Goal: Communication & Community: Answer question/provide support

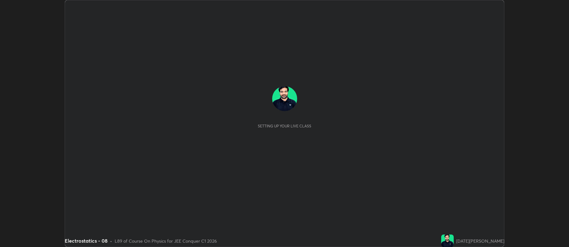
scroll to position [247, 568]
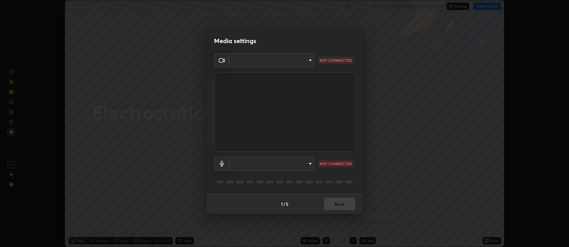
type input "ff6c2ab0558fce6a6a82d7d5f90cca75b578d0ecce094995c07ad100423c80ec"
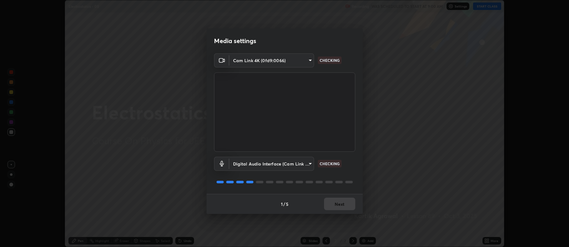
click at [305, 162] on body "Erase all Electrostatics - 08 Recording WAS SCHEDULED TO START AT 9:00 AM Setti…" at bounding box center [284, 123] width 569 height 247
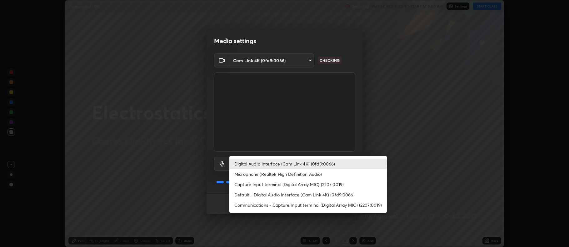
click at [310, 192] on li "Default - Digital Audio Interface (Cam Link 4K) (0fd9:0066)" at bounding box center [307, 195] width 157 height 10
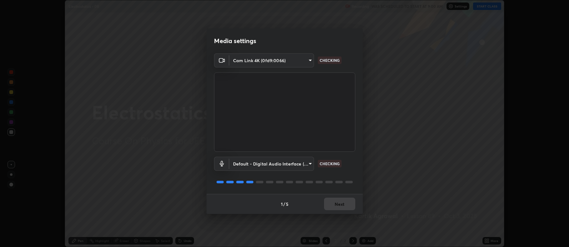
click at [301, 162] on body "Erase all Electrostatics - 08 Recording WAS SCHEDULED TO START AT 9:00 AM Setti…" at bounding box center [284, 123] width 569 height 247
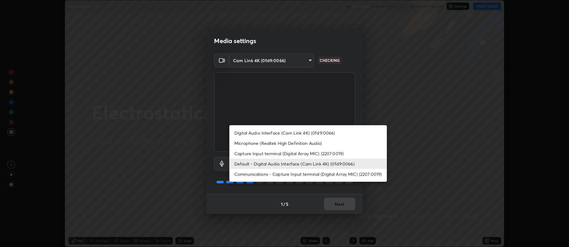
click at [308, 131] on li "Digital Audio Interface (Cam Link 4K) (0fd9:0066)" at bounding box center [307, 133] width 157 height 10
type input "c02de0821f74dbbd77b5c2f902ddfb4e5cfa4ce84945f56ef9e43fc5f55c7336"
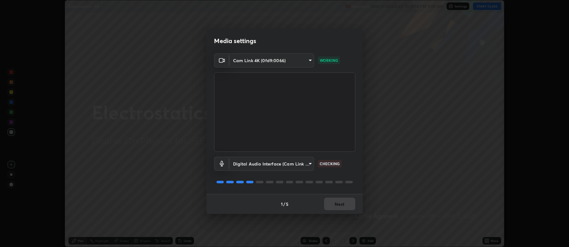
click at [342, 205] on div "1 / 5 Next" at bounding box center [284, 204] width 156 height 20
click at [343, 205] on div "1 / 5 Next" at bounding box center [284, 204] width 156 height 20
click at [346, 206] on div "1 / 5 Next" at bounding box center [284, 204] width 156 height 20
click at [347, 204] on div "1 / 5 Next" at bounding box center [284, 204] width 156 height 20
click at [347, 205] on div "1 / 5 Next" at bounding box center [284, 204] width 156 height 20
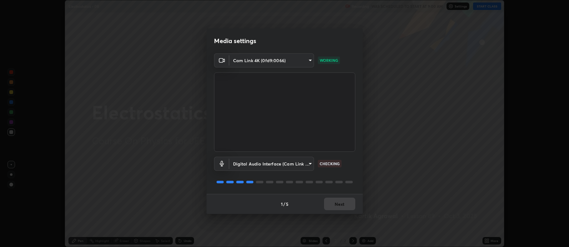
click at [347, 203] on div "1 / 5 Next" at bounding box center [284, 204] width 156 height 20
click at [345, 203] on button "Next" at bounding box center [339, 204] width 31 height 12
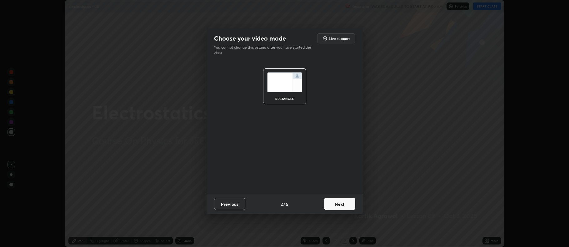
click at [344, 203] on button "Next" at bounding box center [339, 204] width 31 height 12
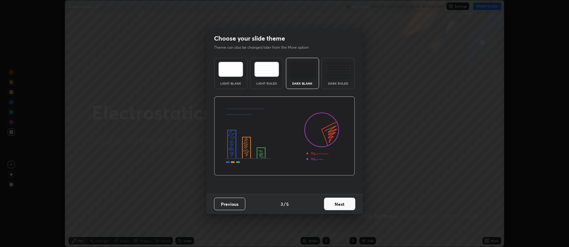
click at [346, 202] on button "Next" at bounding box center [339, 204] width 31 height 12
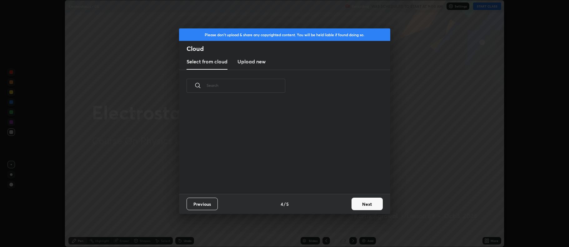
click at [346, 200] on div "Previous 4 / 5 Next" at bounding box center [284, 204] width 211 height 20
click at [371, 203] on button "Next" at bounding box center [366, 204] width 31 height 12
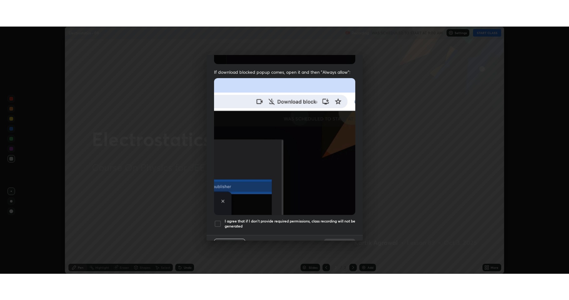
scroll to position [127, 0]
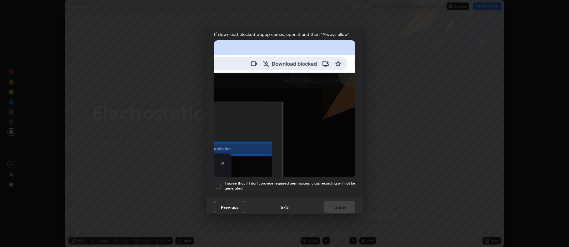
click at [217, 182] on div at bounding box center [217, 185] width 7 height 7
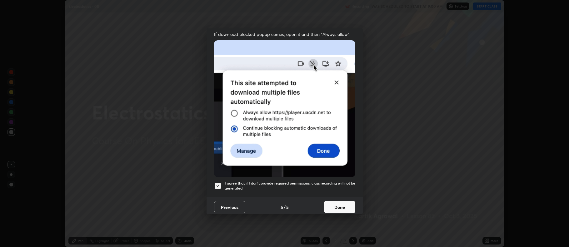
click at [334, 206] on button "Done" at bounding box center [339, 207] width 31 height 12
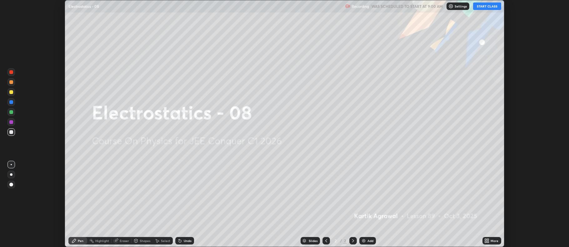
click at [492, 240] on div "More" at bounding box center [494, 240] width 8 height 3
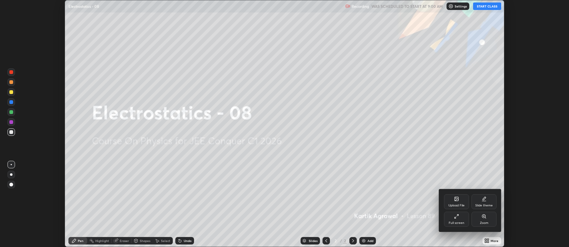
click at [462, 219] on div "Full screen" at bounding box center [456, 219] width 25 height 15
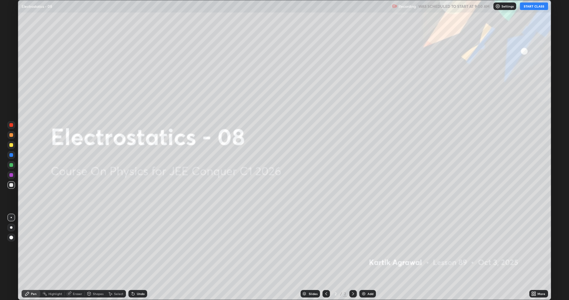
scroll to position [300, 569]
click at [530, 4] on button "START CLASS" at bounding box center [534, 5] width 28 height 7
click at [365, 247] on div "Add" at bounding box center [367, 293] width 17 height 7
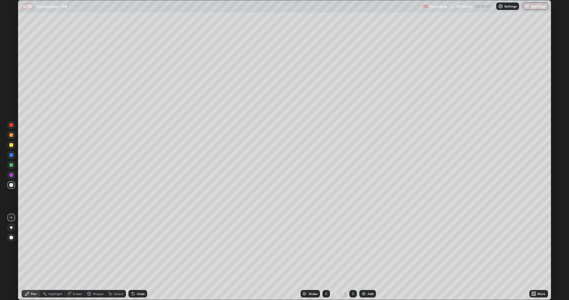
click at [12, 164] on div at bounding box center [11, 165] width 4 height 4
click at [12, 135] on div at bounding box center [11, 135] width 4 height 4
click at [12, 168] on div at bounding box center [10, 164] width 7 height 7
click at [12, 146] on div at bounding box center [11, 145] width 4 height 4
click at [11, 136] on div at bounding box center [11, 135] width 4 height 4
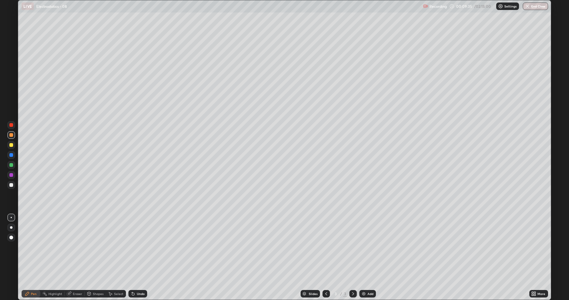
click at [12, 165] on div at bounding box center [11, 165] width 4 height 4
click at [12, 145] on div at bounding box center [11, 145] width 4 height 4
click at [11, 135] on div at bounding box center [11, 135] width 4 height 4
click at [10, 165] on div at bounding box center [11, 165] width 4 height 4
click at [96, 247] on div "Shapes" at bounding box center [98, 293] width 11 height 3
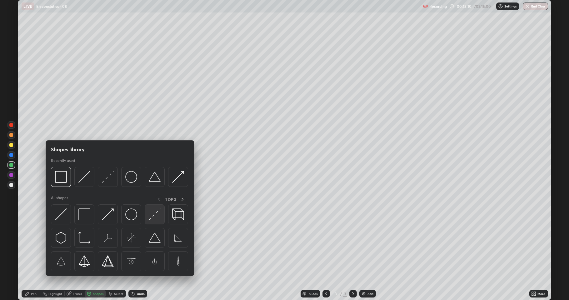
click at [155, 216] on img at bounding box center [155, 214] width 12 height 12
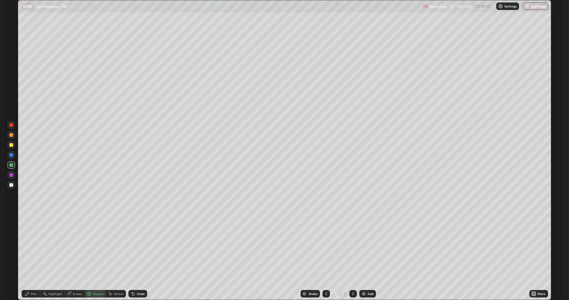
click at [13, 184] on div at bounding box center [11, 185] width 4 height 4
click at [138, 247] on div "Undo" at bounding box center [141, 293] width 8 height 3
click at [141, 247] on div "Undo" at bounding box center [141, 293] width 8 height 3
click at [37, 247] on div "Pen" at bounding box center [31, 293] width 19 height 7
click at [12, 186] on div at bounding box center [11, 185] width 4 height 4
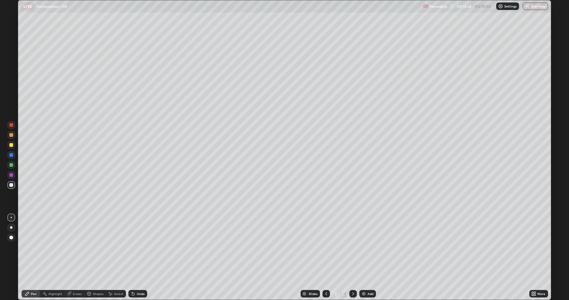
click at [366, 247] on div "Add" at bounding box center [367, 293] width 17 height 7
click at [12, 146] on div at bounding box center [11, 145] width 4 height 4
click at [96, 247] on div "Shapes" at bounding box center [98, 293] width 11 height 3
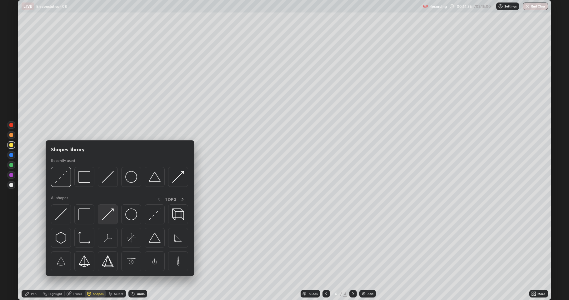
click at [106, 215] on img at bounding box center [108, 214] width 12 height 12
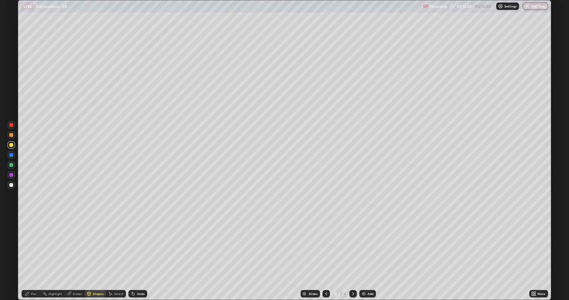
click at [31, 247] on div "Pen" at bounding box center [34, 293] width 6 height 3
click at [11, 165] on div at bounding box center [11, 165] width 4 height 4
click at [11, 136] on div at bounding box center [11, 135] width 4 height 4
click at [364, 247] on img at bounding box center [363, 293] width 5 height 5
click at [10, 148] on div at bounding box center [10, 144] width 7 height 7
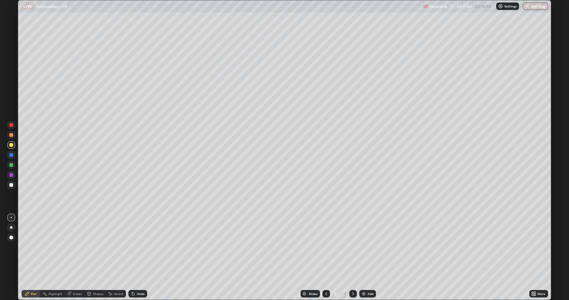
click at [13, 134] on div at bounding box center [11, 135] width 4 height 4
click at [11, 155] on div at bounding box center [11, 155] width 4 height 4
click at [77, 247] on div "Eraser" at bounding box center [77, 293] width 9 height 3
click at [11, 247] on icon at bounding box center [11, 272] width 5 height 5
click at [31, 247] on div "Pen" at bounding box center [34, 293] width 6 height 3
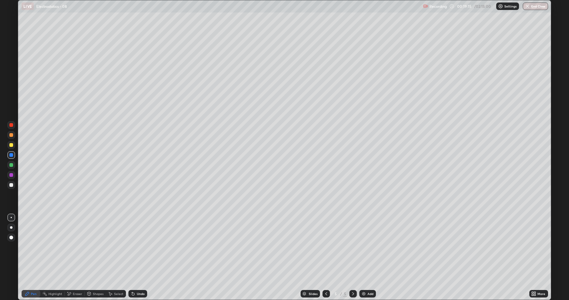
click at [11, 185] on div at bounding box center [11, 185] width 4 height 4
click at [369, 247] on div "Add" at bounding box center [370, 293] width 6 height 3
click at [12, 166] on div at bounding box center [11, 165] width 4 height 4
click at [136, 247] on div "Undo" at bounding box center [137, 293] width 19 height 7
click at [11, 155] on div at bounding box center [11, 155] width 4 height 4
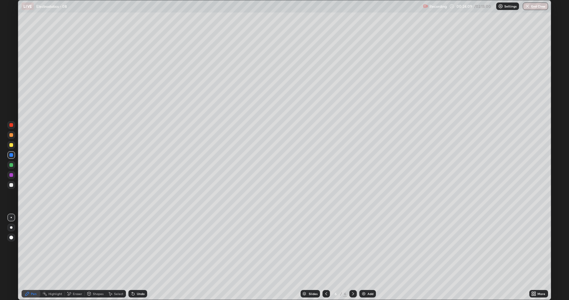
click at [367, 247] on div "Add" at bounding box center [367, 293] width 17 height 7
click at [11, 166] on div at bounding box center [11, 165] width 4 height 4
click at [10, 146] on div at bounding box center [11, 145] width 4 height 4
click at [369, 247] on div "Add" at bounding box center [370, 293] width 6 height 3
click at [12, 166] on div at bounding box center [11, 165] width 4 height 4
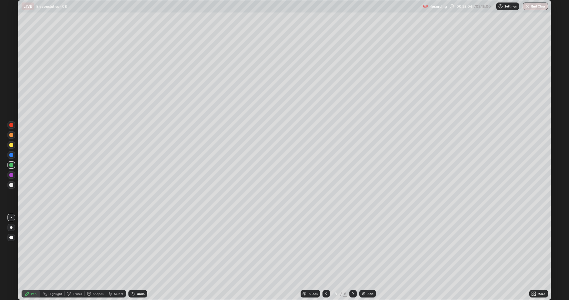
click at [14, 135] on div at bounding box center [10, 134] width 7 height 7
click at [12, 143] on div at bounding box center [11, 145] width 4 height 4
click at [364, 247] on img at bounding box center [363, 293] width 5 height 5
click at [11, 136] on div at bounding box center [11, 135] width 4 height 4
click at [14, 165] on div at bounding box center [10, 164] width 7 height 7
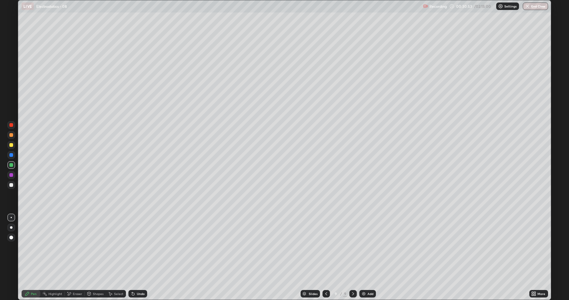
click at [137, 247] on div "Undo" at bounding box center [141, 293] width 8 height 3
click at [137, 247] on div "Undo" at bounding box center [137, 293] width 19 height 7
click at [136, 247] on div "Undo" at bounding box center [137, 293] width 19 height 7
click at [135, 247] on div "Undo" at bounding box center [137, 293] width 19 height 7
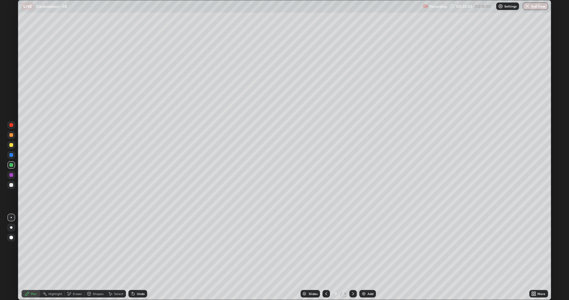
click at [135, 247] on div "Undo" at bounding box center [137, 293] width 19 height 7
click at [11, 184] on div at bounding box center [11, 185] width 4 height 4
click at [12, 134] on div at bounding box center [11, 135] width 4 height 4
click at [11, 144] on div at bounding box center [11, 145] width 4 height 4
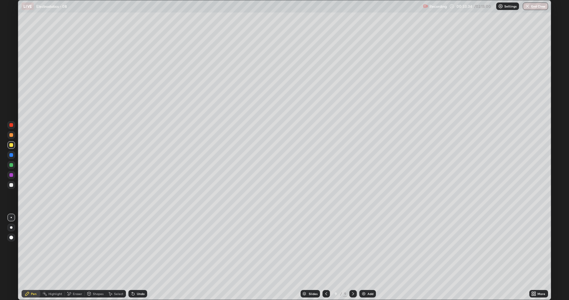
click at [12, 184] on div at bounding box center [11, 185] width 4 height 4
click at [12, 144] on div at bounding box center [11, 145] width 4 height 4
click at [367, 247] on div "Add" at bounding box center [370, 293] width 6 height 3
click at [11, 138] on div at bounding box center [10, 134] width 7 height 7
click at [325, 247] on icon at bounding box center [326, 293] width 5 height 5
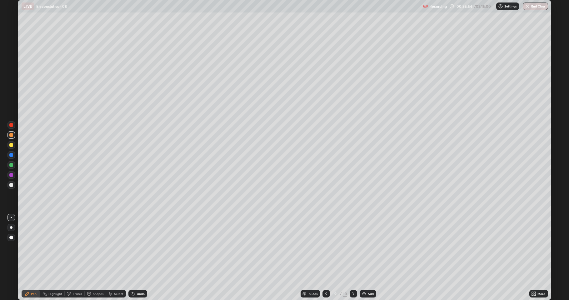
click at [352, 247] on icon at bounding box center [353, 293] width 5 height 5
click at [12, 147] on div at bounding box center [10, 144] width 7 height 7
click at [12, 136] on div at bounding box center [11, 135] width 4 height 4
click at [12, 145] on div at bounding box center [11, 145] width 4 height 4
click at [11, 165] on div at bounding box center [11, 165] width 4 height 4
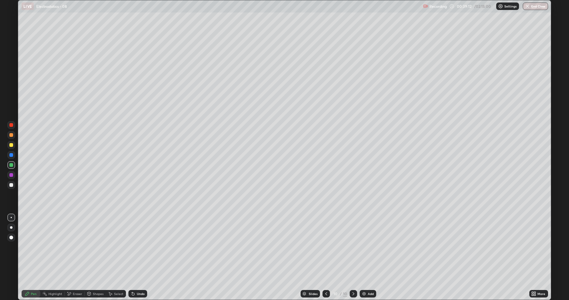
click at [11, 135] on div at bounding box center [11, 135] width 4 height 4
click at [140, 247] on div "Undo" at bounding box center [137, 293] width 19 height 7
click at [12, 146] on div at bounding box center [11, 145] width 4 height 4
click at [10, 165] on div at bounding box center [11, 165] width 4 height 4
click at [9, 185] on div at bounding box center [10, 184] width 7 height 7
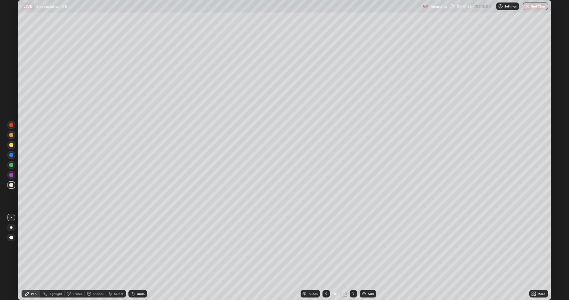
click at [115, 247] on div "Select" at bounding box center [118, 293] width 9 height 3
click at [129, 237] on div "0 ° Undo Copy Duplicate Duplicate to new slide Delete" at bounding box center [284, 149] width 532 height 299
click at [32, 247] on div "Pen" at bounding box center [31, 293] width 19 height 7
click at [11, 163] on div at bounding box center [11, 165] width 4 height 4
click at [368, 247] on div "Add" at bounding box center [371, 293] width 6 height 3
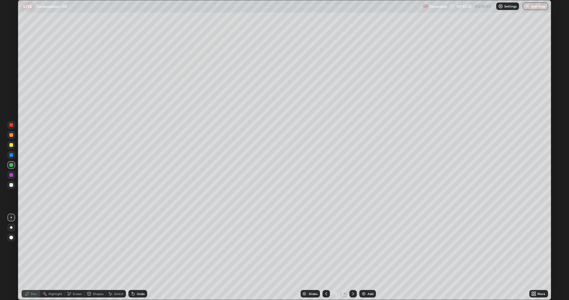
click at [12, 146] on div at bounding box center [11, 145] width 4 height 4
click at [135, 247] on div "Undo" at bounding box center [137, 293] width 19 height 7
click at [11, 135] on div at bounding box center [11, 135] width 4 height 4
click at [135, 247] on div "Undo" at bounding box center [137, 293] width 19 height 7
click at [369, 247] on div "Add" at bounding box center [367, 293] width 17 height 7
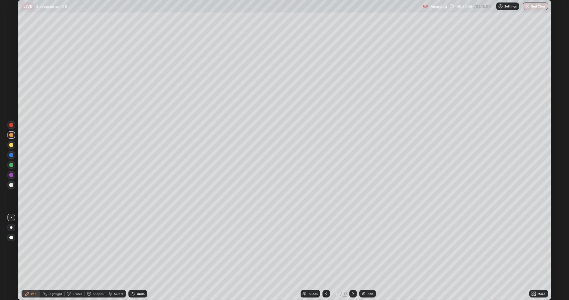
click at [11, 166] on div at bounding box center [11, 165] width 4 height 4
click at [139, 247] on div "Undo" at bounding box center [141, 293] width 8 height 3
click at [138, 247] on div "Undo" at bounding box center [141, 293] width 8 height 3
click at [11, 185] on div at bounding box center [11, 185] width 4 height 4
click at [365, 247] on img at bounding box center [363, 293] width 5 height 5
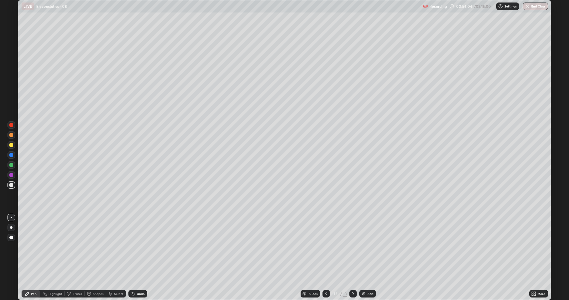
click at [11, 135] on div at bounding box center [11, 135] width 4 height 4
click at [12, 164] on div at bounding box center [11, 165] width 4 height 4
click at [12, 182] on div at bounding box center [10, 184] width 7 height 7
click at [12, 136] on div at bounding box center [11, 135] width 4 height 4
click at [10, 145] on div at bounding box center [11, 145] width 4 height 4
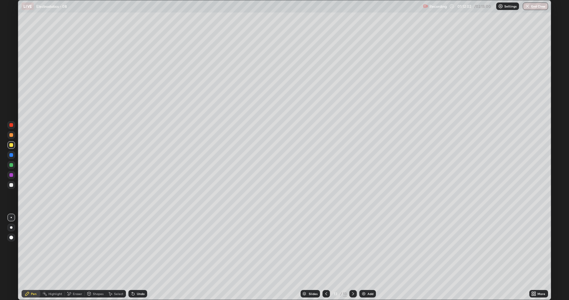
click at [371, 247] on div "Add" at bounding box center [370, 293] width 6 height 3
click at [16, 181] on div at bounding box center [11, 185] width 10 height 10
click at [11, 136] on div at bounding box center [11, 135] width 4 height 4
click at [12, 155] on div at bounding box center [11, 155] width 4 height 4
click at [92, 247] on div "Shapes" at bounding box center [95, 293] width 21 height 7
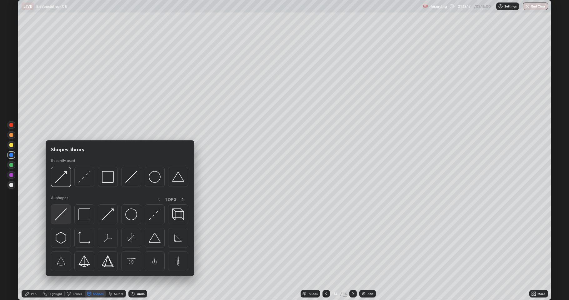
click at [64, 215] on img at bounding box center [61, 214] width 12 height 12
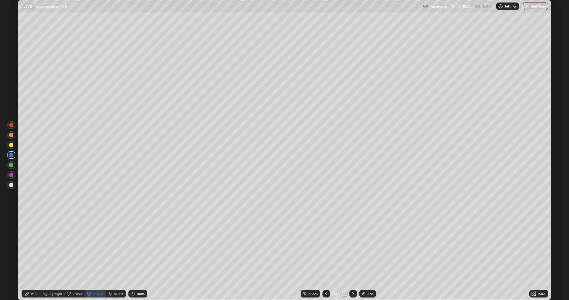
click at [11, 146] on div at bounding box center [11, 145] width 4 height 4
click at [139, 247] on div "Undo" at bounding box center [141, 293] width 8 height 3
click at [30, 247] on div "Pen" at bounding box center [31, 293] width 19 height 7
click at [11, 135] on div at bounding box center [11, 135] width 4 height 4
click at [93, 247] on div "Shapes" at bounding box center [98, 293] width 11 height 3
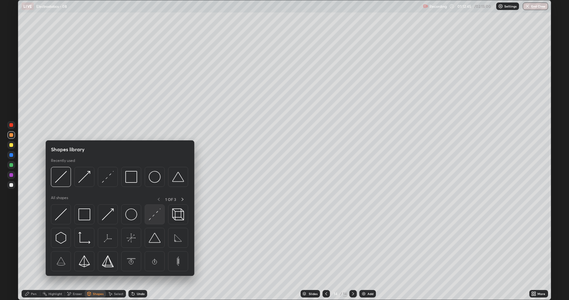
click at [154, 216] on img at bounding box center [155, 214] width 12 height 12
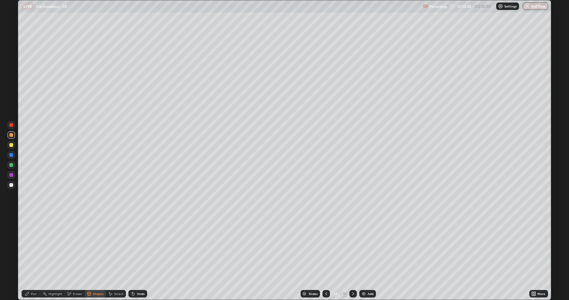
click at [32, 247] on div "Pen" at bounding box center [31, 293] width 19 height 7
click at [326, 247] on icon at bounding box center [326, 293] width 5 height 5
click at [326, 247] on div at bounding box center [325, 293] width 7 height 7
click at [324, 247] on icon at bounding box center [326, 293] width 5 height 5
click at [325, 247] on icon at bounding box center [326, 293] width 5 height 5
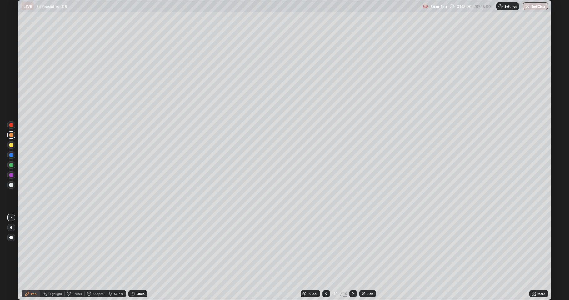
click at [350, 247] on div at bounding box center [352, 293] width 7 height 7
click at [352, 247] on icon at bounding box center [352, 293] width 5 height 5
click at [349, 247] on div at bounding box center [352, 293] width 7 height 7
click at [352, 247] on icon at bounding box center [352, 293] width 5 height 5
click at [97, 247] on div "Shapes" at bounding box center [98, 293] width 11 height 3
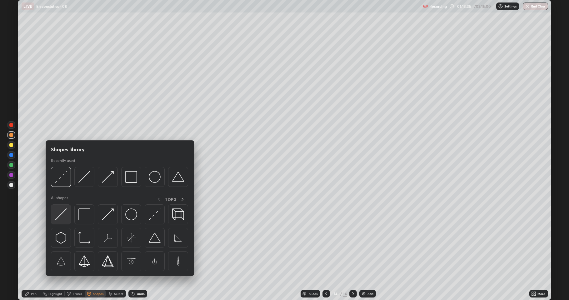
click at [62, 214] on img at bounding box center [61, 214] width 12 height 12
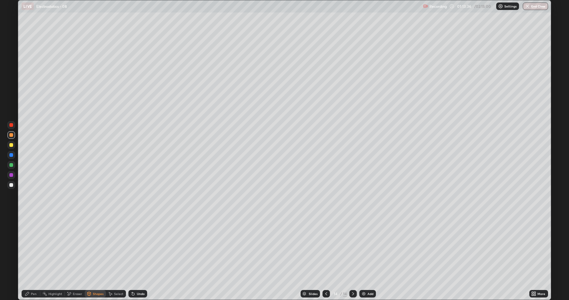
click at [12, 165] on div at bounding box center [11, 165] width 4 height 4
click at [140, 247] on div "Undo" at bounding box center [137, 293] width 19 height 7
click at [25, 247] on div "Pen" at bounding box center [31, 293] width 19 height 7
click at [12, 185] on div at bounding box center [11, 185] width 4 height 4
click at [119, 247] on div "Select" at bounding box center [118, 293] width 9 height 3
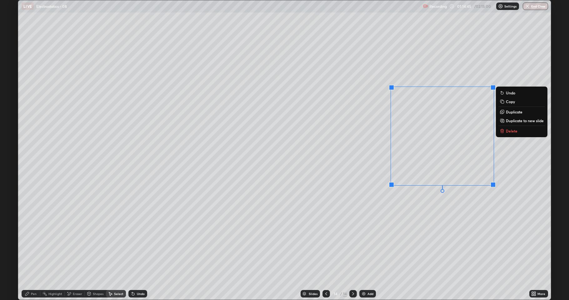
click at [505, 133] on button "Delete" at bounding box center [521, 130] width 47 height 7
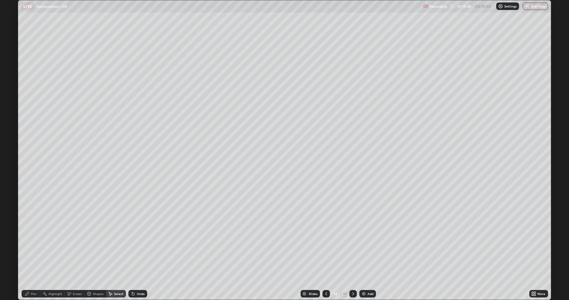
click at [30, 247] on div "Pen" at bounding box center [31, 293] width 19 height 7
click at [10, 165] on div at bounding box center [11, 165] width 4 height 4
click at [115, 247] on div "Select" at bounding box center [116, 293] width 20 height 7
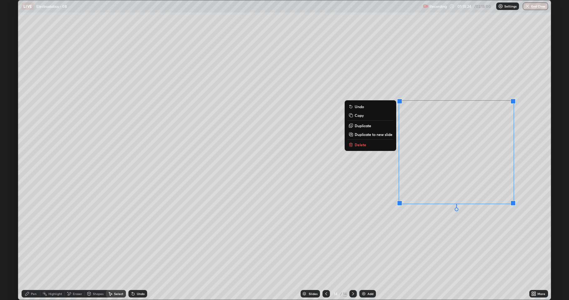
click at [386, 146] on button "Delete" at bounding box center [370, 144] width 47 height 7
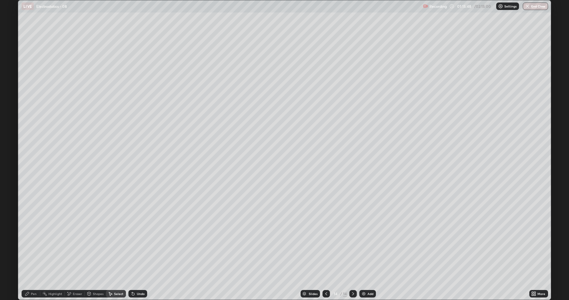
click at [28, 247] on icon at bounding box center [27, 294] width 4 height 4
click at [10, 184] on div at bounding box center [11, 185] width 4 height 4
click at [364, 247] on img at bounding box center [363, 293] width 5 height 5
click at [11, 165] on div at bounding box center [11, 165] width 4 height 4
click at [96, 247] on div "Shapes" at bounding box center [98, 293] width 11 height 3
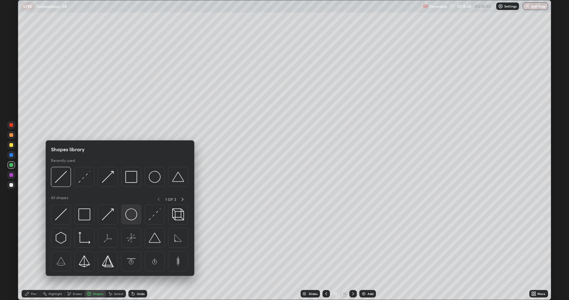
click at [127, 217] on img at bounding box center [131, 214] width 12 height 12
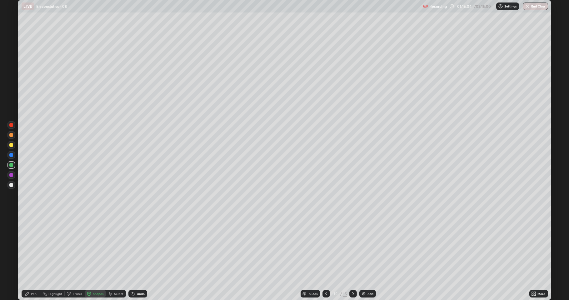
click at [93, 247] on div "Shapes" at bounding box center [98, 293] width 11 height 3
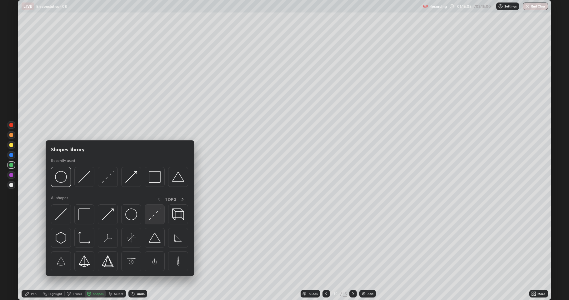
click at [148, 214] on div at bounding box center [155, 214] width 20 height 20
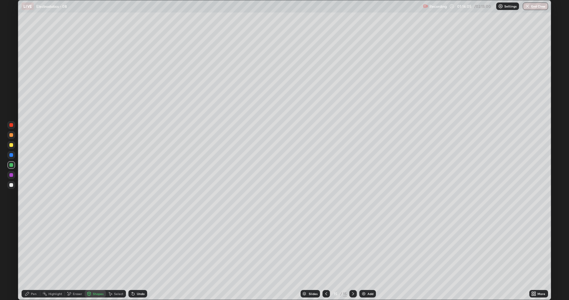
click at [14, 172] on div at bounding box center [10, 174] width 7 height 7
click at [33, 247] on div "Pen" at bounding box center [34, 293] width 6 height 3
click at [12, 145] on div at bounding box center [11, 145] width 4 height 4
click at [12, 135] on div at bounding box center [11, 135] width 4 height 4
click at [11, 185] on div at bounding box center [11, 185] width 4 height 4
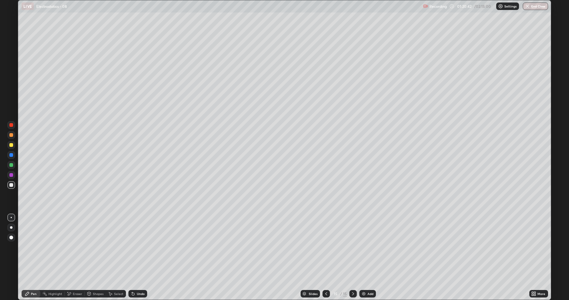
click at [366, 247] on div "Add" at bounding box center [367, 293] width 17 height 7
click at [12, 168] on div at bounding box center [10, 164] width 7 height 7
click at [12, 165] on div at bounding box center [11, 165] width 4 height 4
click at [115, 247] on div "Select" at bounding box center [116, 293] width 20 height 7
click at [91, 247] on icon at bounding box center [89, 293] width 5 height 5
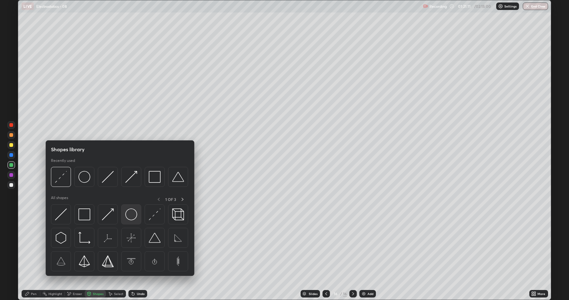
click at [136, 211] on img at bounding box center [131, 214] width 12 height 12
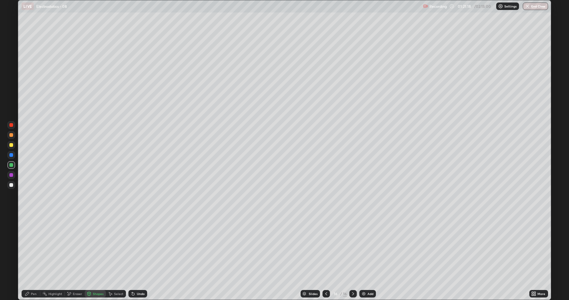
click at [93, 247] on div "Shapes" at bounding box center [98, 293] width 11 height 3
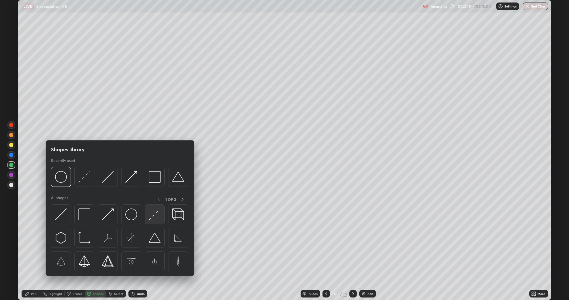
click at [149, 216] on img at bounding box center [155, 214] width 12 height 12
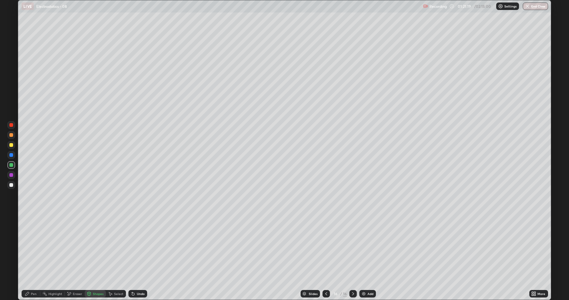
click at [11, 175] on div at bounding box center [11, 175] width 4 height 4
click at [30, 247] on div "Pen" at bounding box center [31, 293] width 19 height 7
click at [10, 141] on div at bounding box center [10, 144] width 7 height 7
click at [137, 247] on div "Undo" at bounding box center [141, 293] width 8 height 3
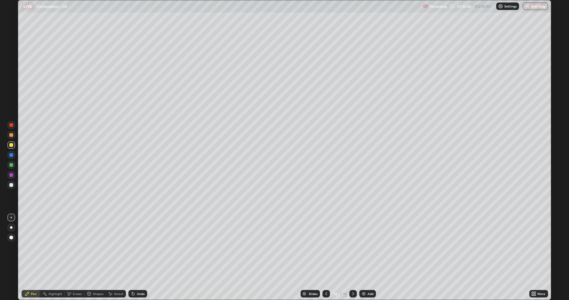
click at [137, 247] on div "Undo" at bounding box center [141, 293] width 8 height 3
click at [139, 247] on div "Undo" at bounding box center [141, 293] width 8 height 3
click at [138, 247] on div "Undo" at bounding box center [141, 293] width 8 height 3
click at [137, 247] on div "Undo" at bounding box center [141, 293] width 8 height 3
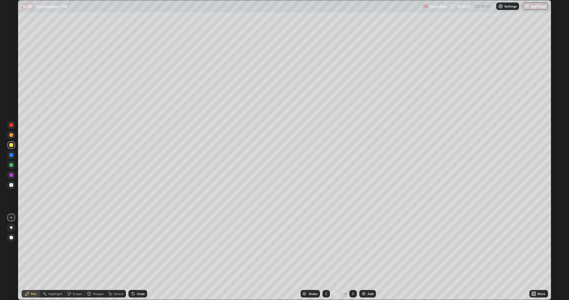
click at [138, 247] on div "Undo" at bounding box center [141, 293] width 8 height 3
click at [11, 185] on div at bounding box center [11, 185] width 4 height 4
click at [96, 247] on div "Shapes" at bounding box center [98, 293] width 11 height 3
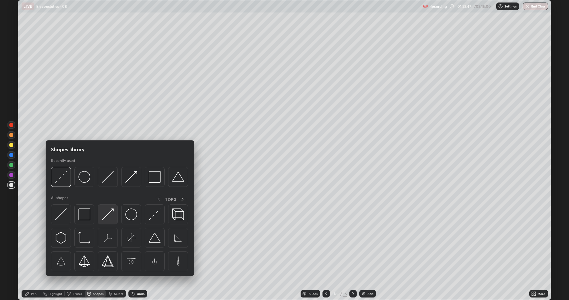
click at [111, 215] on img at bounding box center [108, 214] width 12 height 12
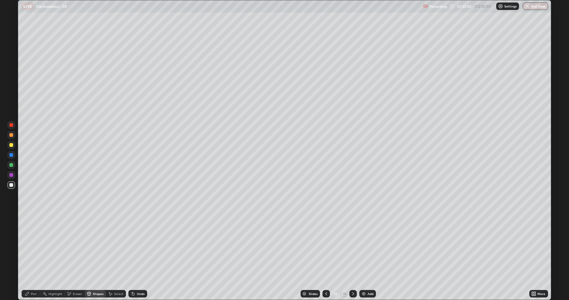
click at [31, 247] on div "Pen" at bounding box center [31, 293] width 19 height 7
click at [12, 135] on div at bounding box center [11, 135] width 4 height 4
click at [53, 247] on div "Highlight" at bounding box center [55, 293] width 14 height 3
click at [32, 247] on div "Pen" at bounding box center [31, 293] width 19 height 7
click at [12, 164] on div at bounding box center [11, 165] width 4 height 4
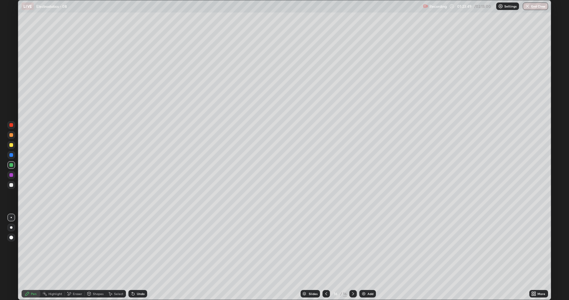
click at [11, 145] on div at bounding box center [11, 145] width 4 height 4
click at [12, 155] on div at bounding box center [11, 155] width 4 height 4
click at [11, 146] on div at bounding box center [11, 145] width 4 height 4
click at [12, 165] on div at bounding box center [11, 165] width 4 height 4
click at [11, 136] on div at bounding box center [11, 135] width 4 height 4
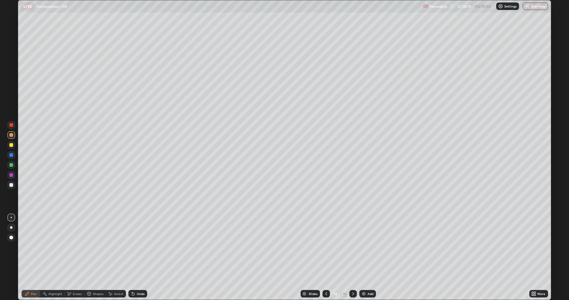
click at [370, 247] on div "Add" at bounding box center [370, 293] width 6 height 3
click at [9, 146] on div at bounding box center [11, 145] width 4 height 4
click at [12, 185] on div at bounding box center [11, 185] width 4 height 4
click at [12, 136] on div at bounding box center [11, 135] width 4 height 4
click at [13, 184] on div at bounding box center [11, 185] width 4 height 4
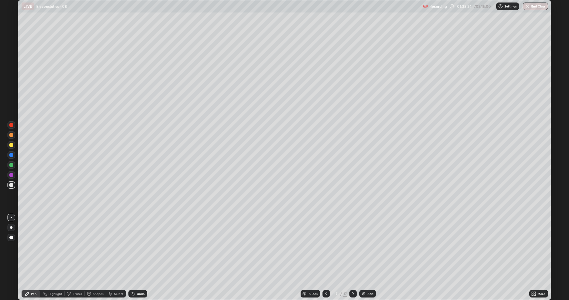
click at [367, 247] on div "Add" at bounding box center [370, 293] width 6 height 3
click at [11, 135] on div at bounding box center [11, 135] width 4 height 4
click at [369, 247] on div "Add" at bounding box center [370, 293] width 6 height 3
click at [97, 247] on div "Shapes" at bounding box center [98, 293] width 11 height 3
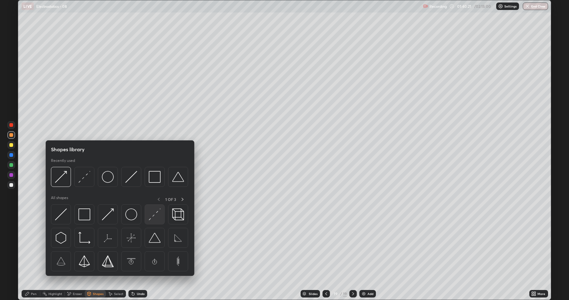
click at [154, 217] on img at bounding box center [155, 214] width 12 height 12
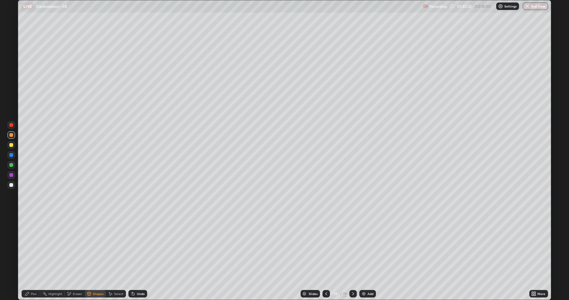
click at [13, 175] on div at bounding box center [10, 174] width 7 height 7
click at [30, 247] on div "Pen" at bounding box center [31, 293] width 19 height 7
click at [12, 135] on div at bounding box center [11, 135] width 4 height 4
click at [136, 247] on div "Undo" at bounding box center [137, 293] width 19 height 7
click at [137, 247] on div "Undo" at bounding box center [137, 293] width 19 height 7
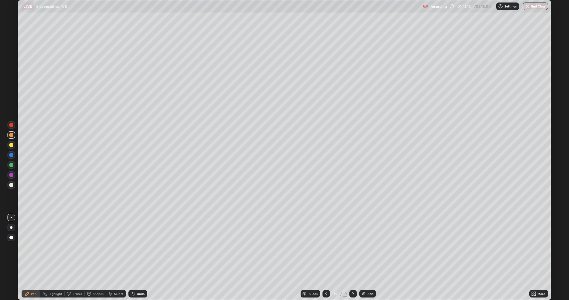
click at [132, 247] on div "Undo" at bounding box center [136, 293] width 21 height 12
click at [140, 247] on div "Undo" at bounding box center [137, 293] width 19 height 7
click at [551, 207] on div "Setting up your live class" at bounding box center [284, 150] width 533 height 300
click at [364, 247] on img at bounding box center [363, 293] width 5 height 5
click at [92, 247] on div "Shapes" at bounding box center [95, 293] width 21 height 7
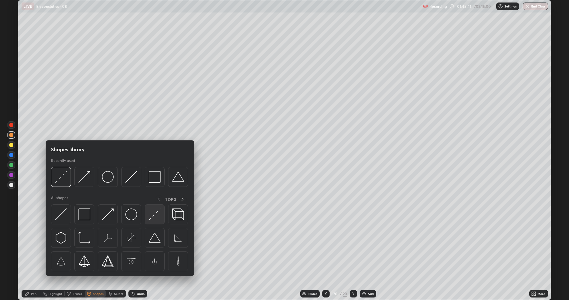
click at [157, 215] on img at bounding box center [155, 214] width 12 height 12
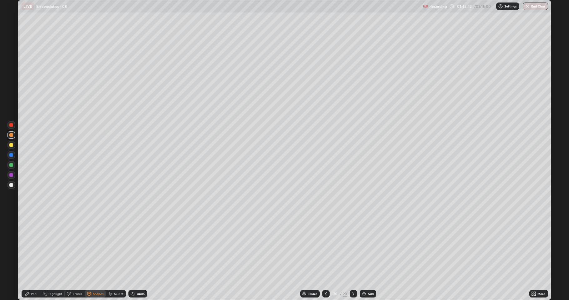
click at [10, 175] on div at bounding box center [11, 175] width 4 height 4
click at [30, 247] on div "Pen" at bounding box center [31, 293] width 19 height 7
click at [12, 165] on div at bounding box center [11, 165] width 4 height 4
click at [11, 135] on div at bounding box center [11, 135] width 4 height 4
click at [11, 185] on div at bounding box center [11, 185] width 4 height 4
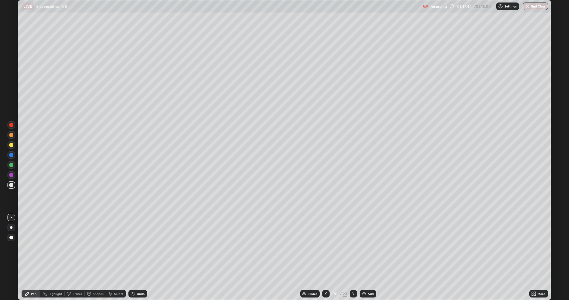
click at [139, 247] on div "Undo" at bounding box center [141, 293] width 8 height 3
click at [11, 165] on div at bounding box center [11, 165] width 4 height 4
click at [368, 247] on div "Add" at bounding box center [371, 293] width 6 height 3
click at [11, 176] on div at bounding box center [11, 175] width 4 height 4
click at [89, 247] on icon at bounding box center [88, 293] width 3 height 1
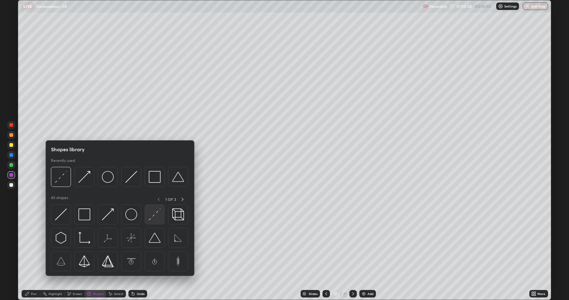
click at [149, 215] on img at bounding box center [155, 214] width 12 height 12
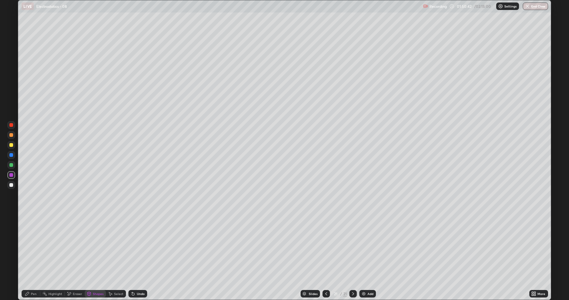
click at [11, 146] on div at bounding box center [11, 145] width 4 height 4
click at [92, 247] on div "Shapes" at bounding box center [95, 293] width 21 height 7
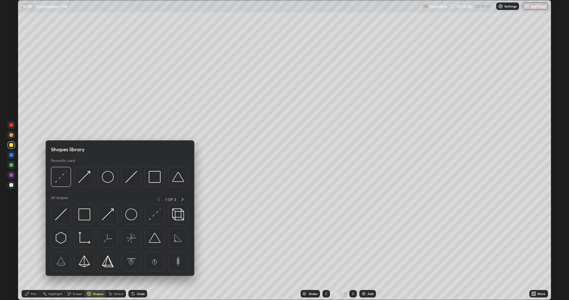
click at [33, 247] on div "Pen" at bounding box center [34, 293] width 6 height 3
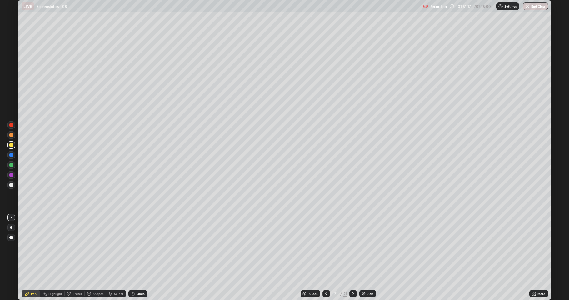
click at [325, 247] on icon at bounding box center [326, 293] width 2 height 3
click at [351, 247] on div at bounding box center [352, 293] width 7 height 7
click at [370, 247] on div "Add" at bounding box center [370, 293] width 6 height 3
click at [11, 184] on div at bounding box center [11, 185] width 4 height 4
click at [12, 165] on div at bounding box center [11, 165] width 4 height 4
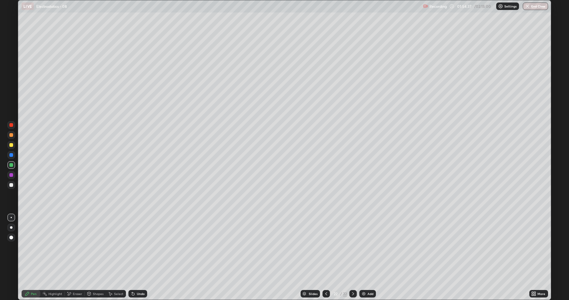
click at [32, 247] on div "Pen" at bounding box center [34, 293] width 6 height 3
click at [368, 247] on div "Add" at bounding box center [370, 293] width 6 height 3
